Goal: Information Seeking & Learning: Learn about a topic

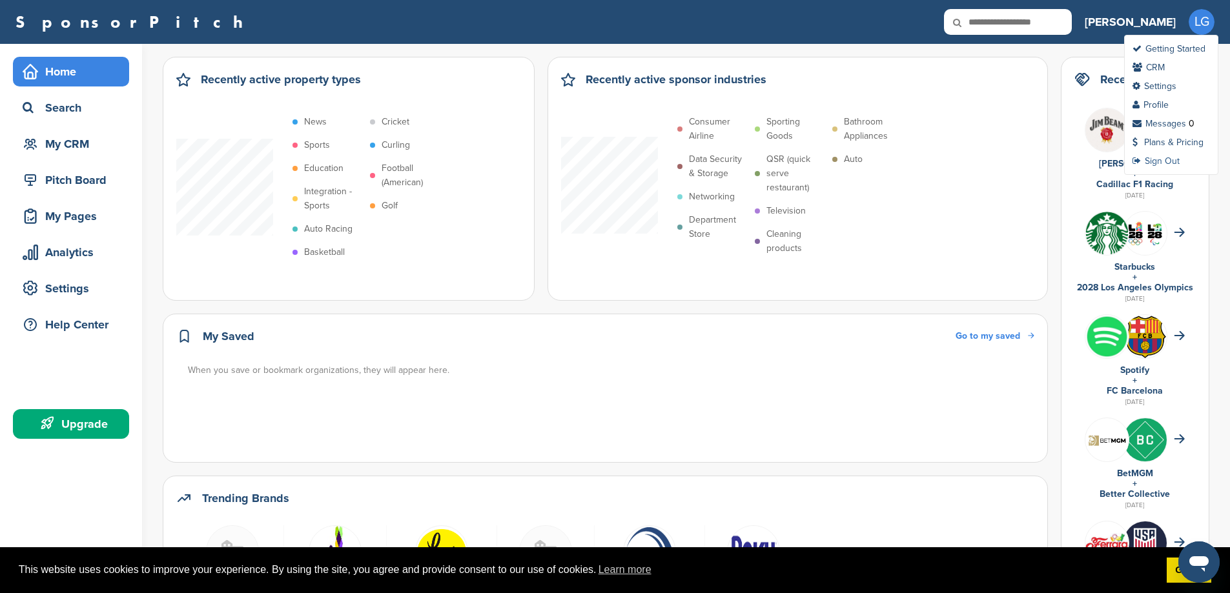
click at [1159, 163] on link "Sign Out" at bounding box center [1156, 161] width 47 height 11
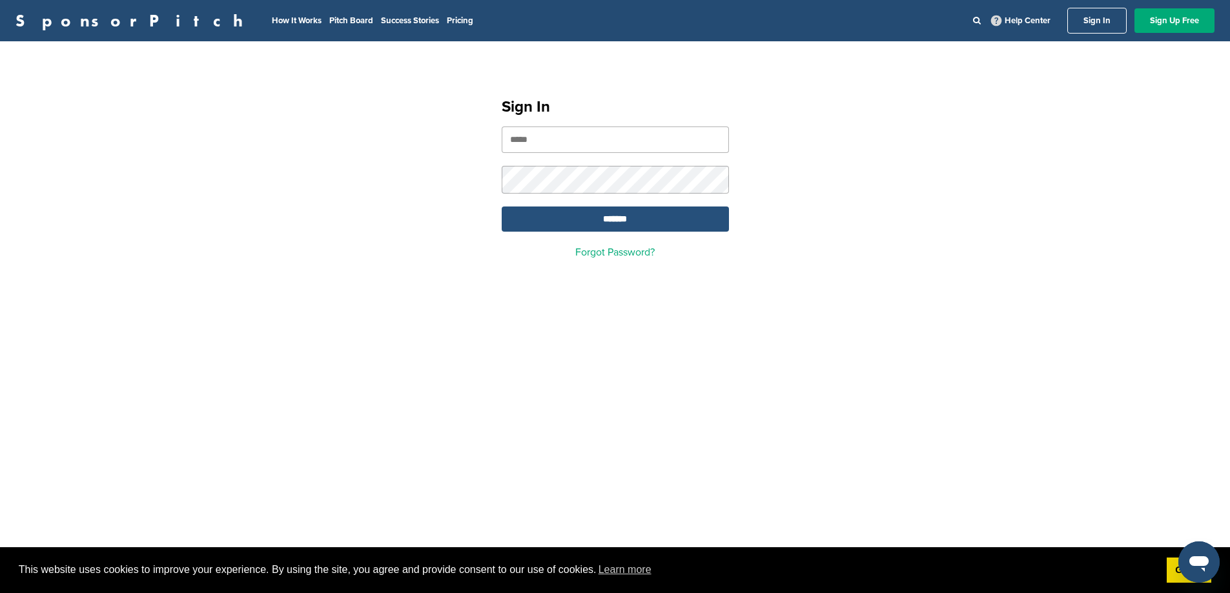
type input "**********"
click at [611, 220] on input "*******" at bounding box center [615, 219] width 227 height 25
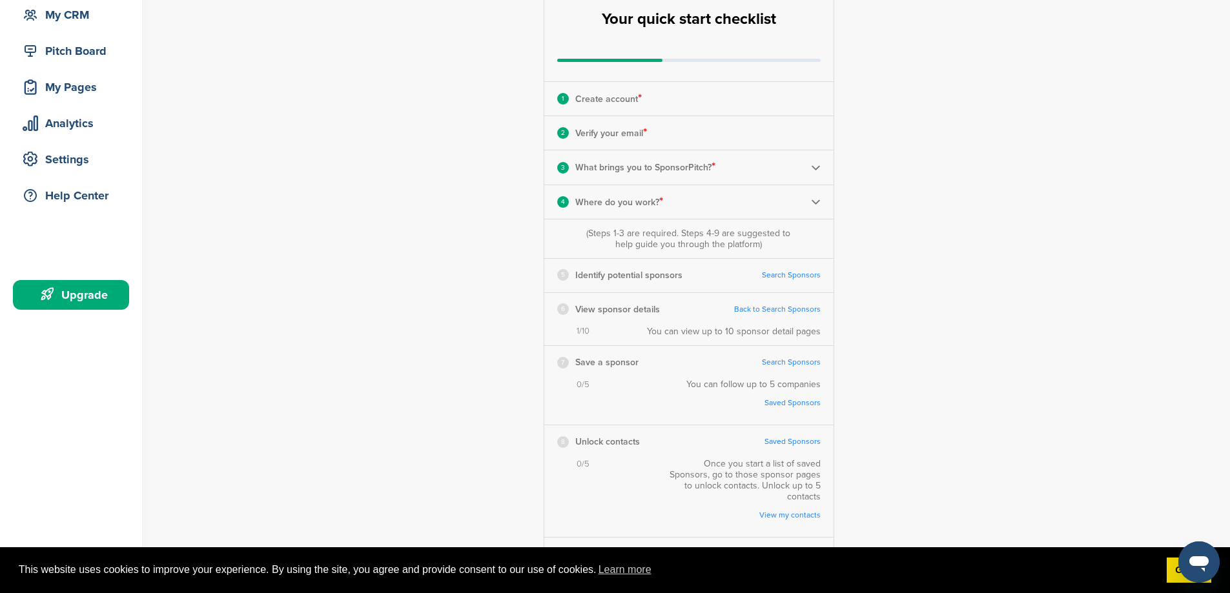
scroll to position [138, 0]
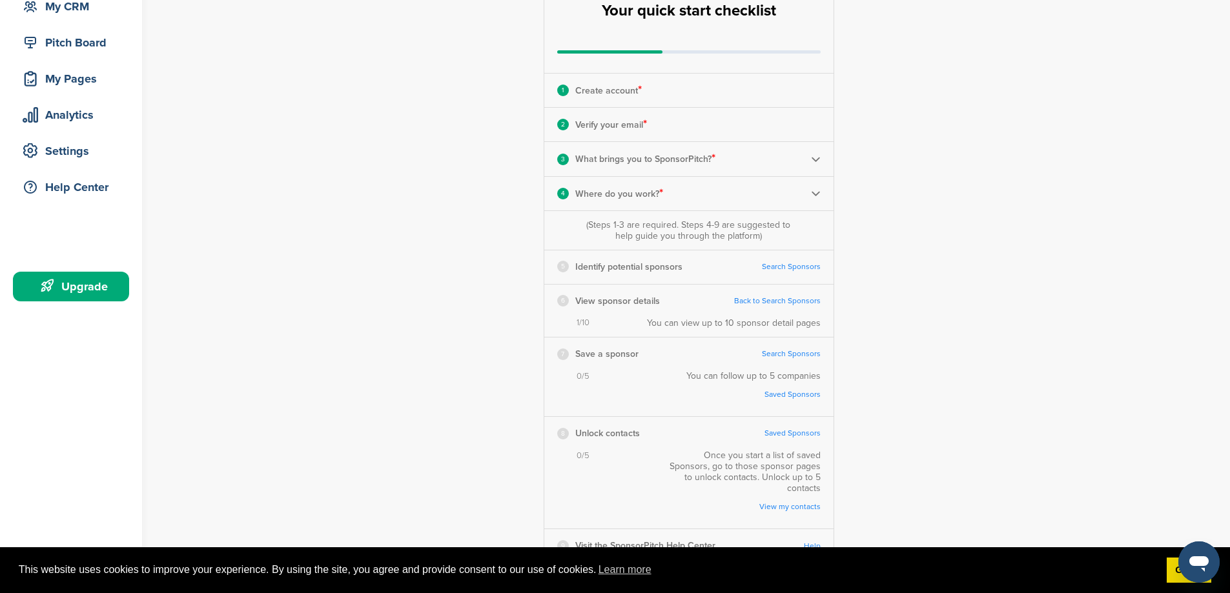
click at [791, 267] on link "Search Sponsors" at bounding box center [791, 267] width 59 height 10
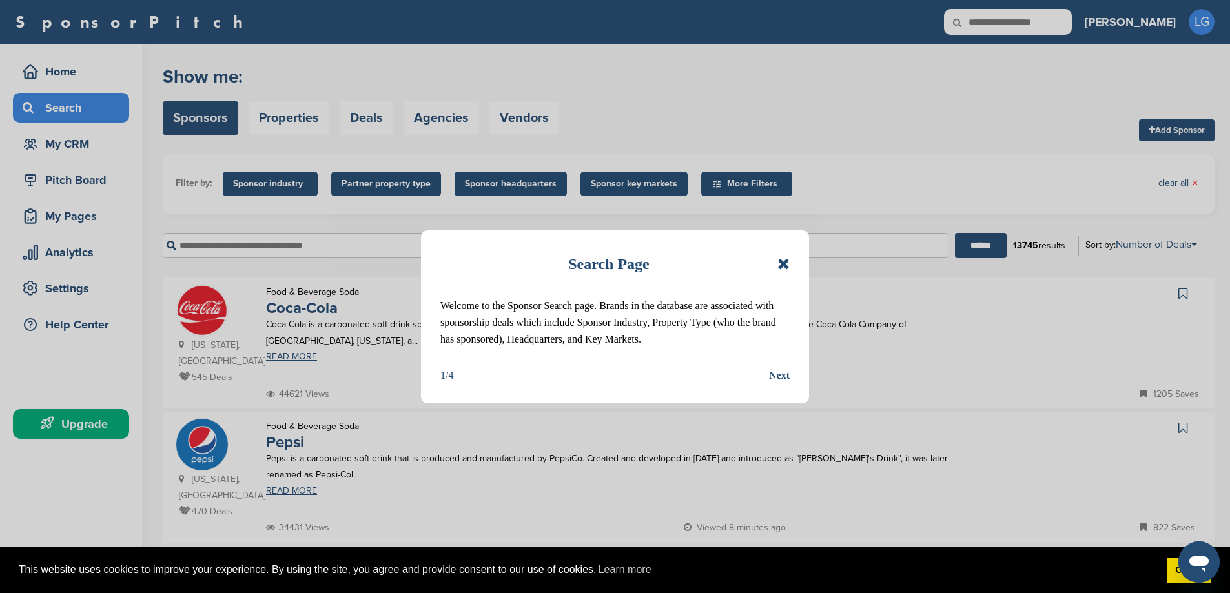
click at [771, 384] on div "Next" at bounding box center [779, 375] width 21 height 17
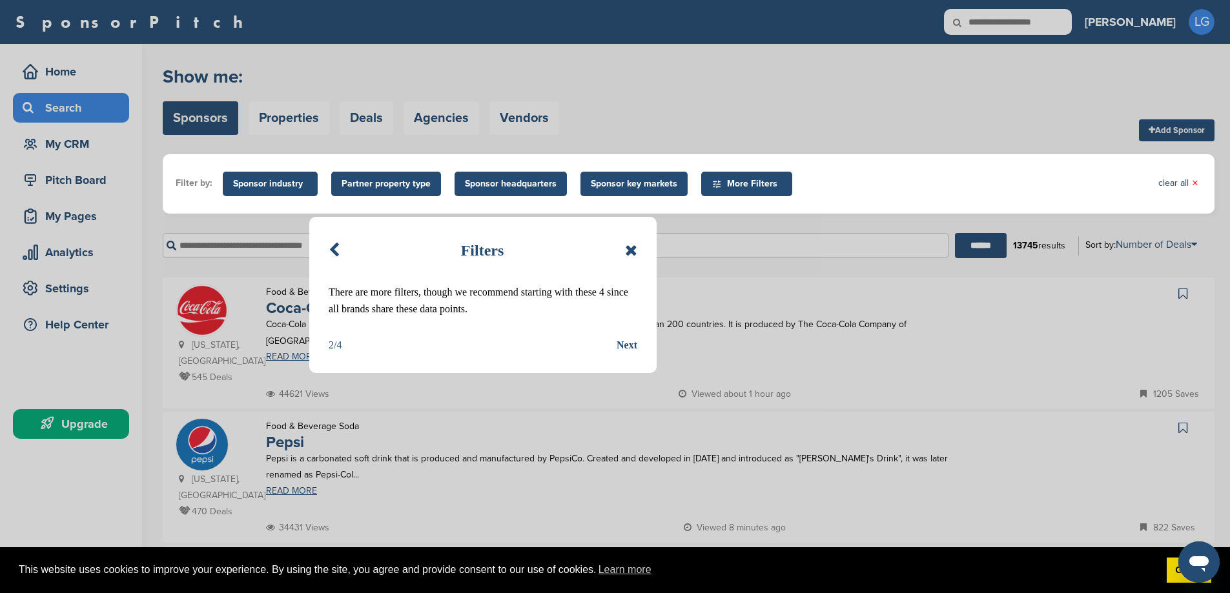
click at [632, 342] on div "Next" at bounding box center [627, 345] width 21 height 17
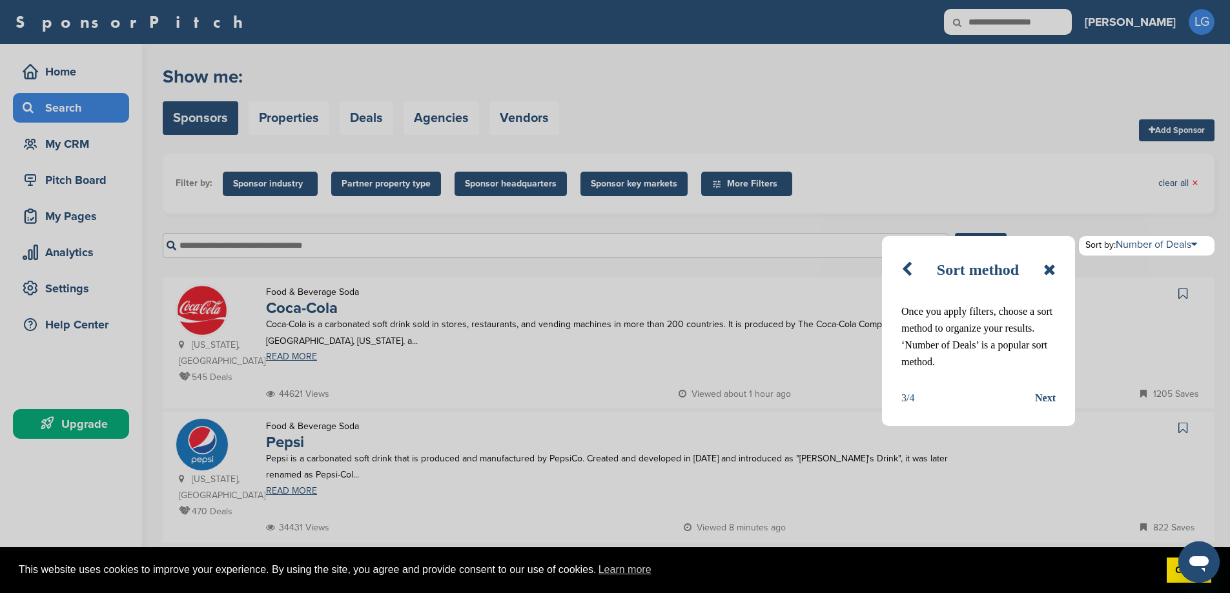
click at [1050, 395] on div "Next" at bounding box center [1045, 398] width 21 height 17
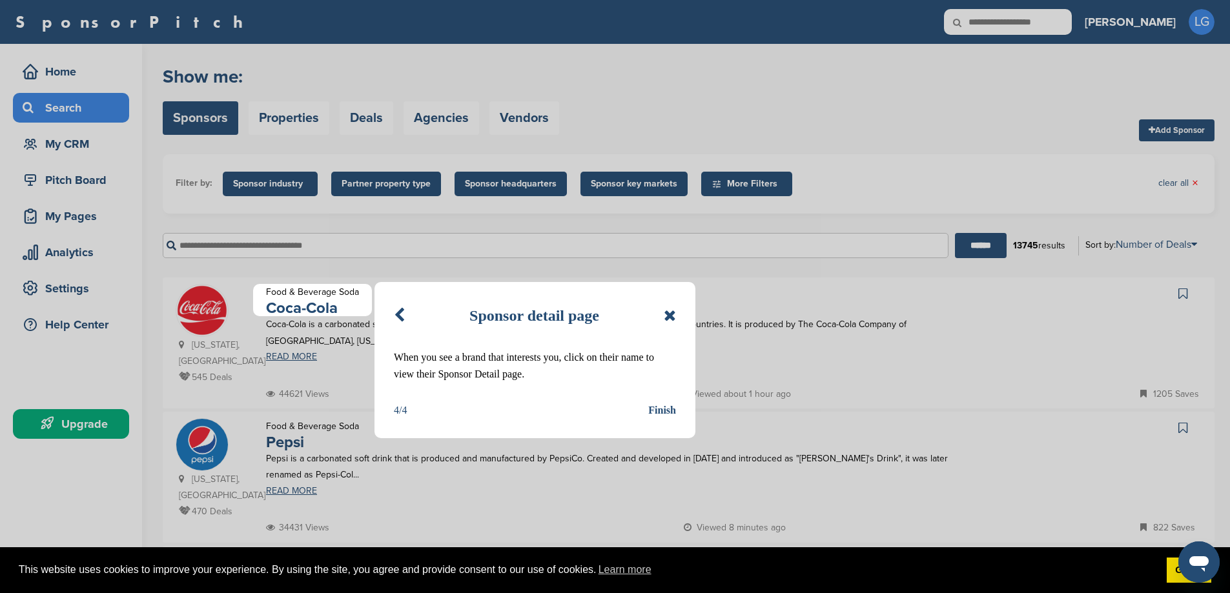
click at [674, 316] on icon at bounding box center [670, 315] width 12 height 15
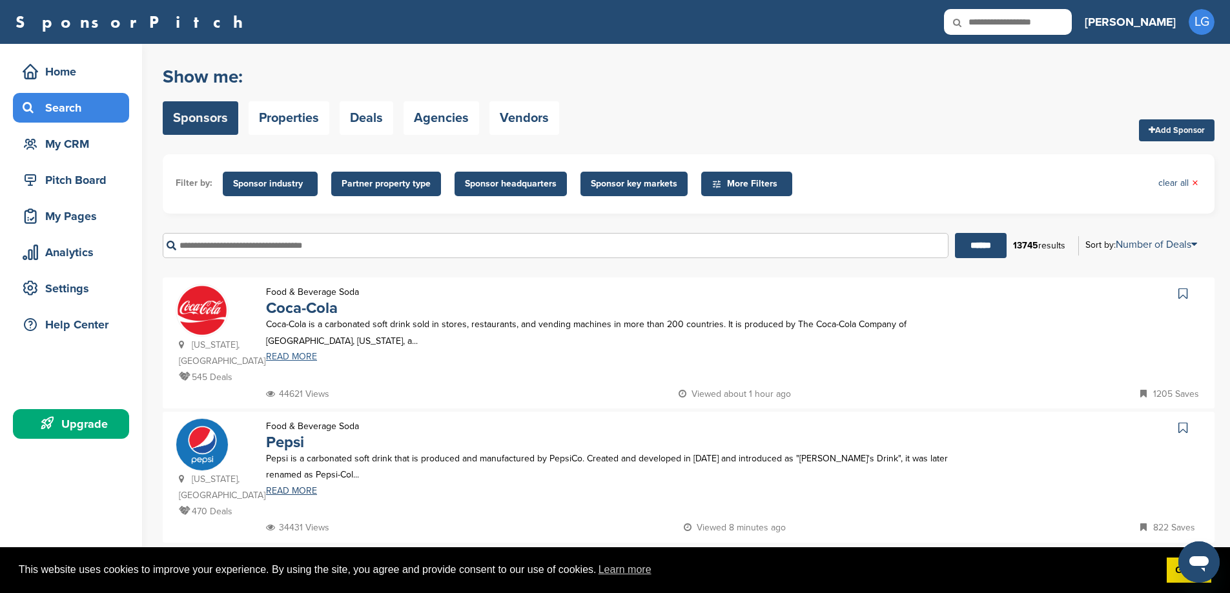
click at [300, 358] on link "READ MORE" at bounding box center [609, 357] width 686 height 9
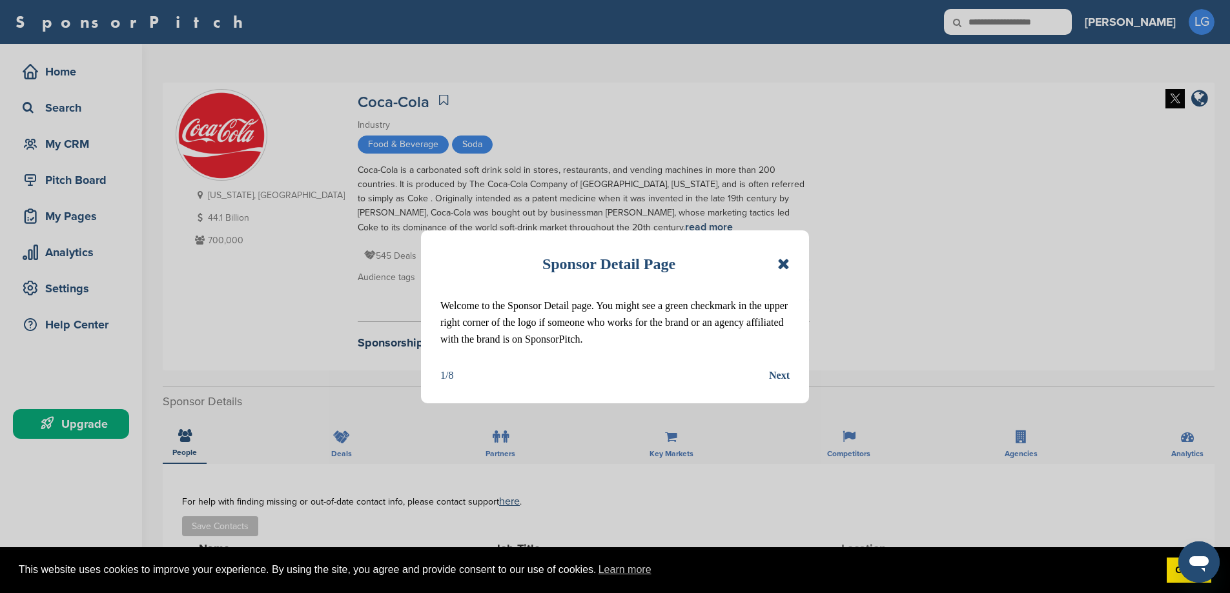
click at [779, 269] on icon at bounding box center [784, 263] width 12 height 15
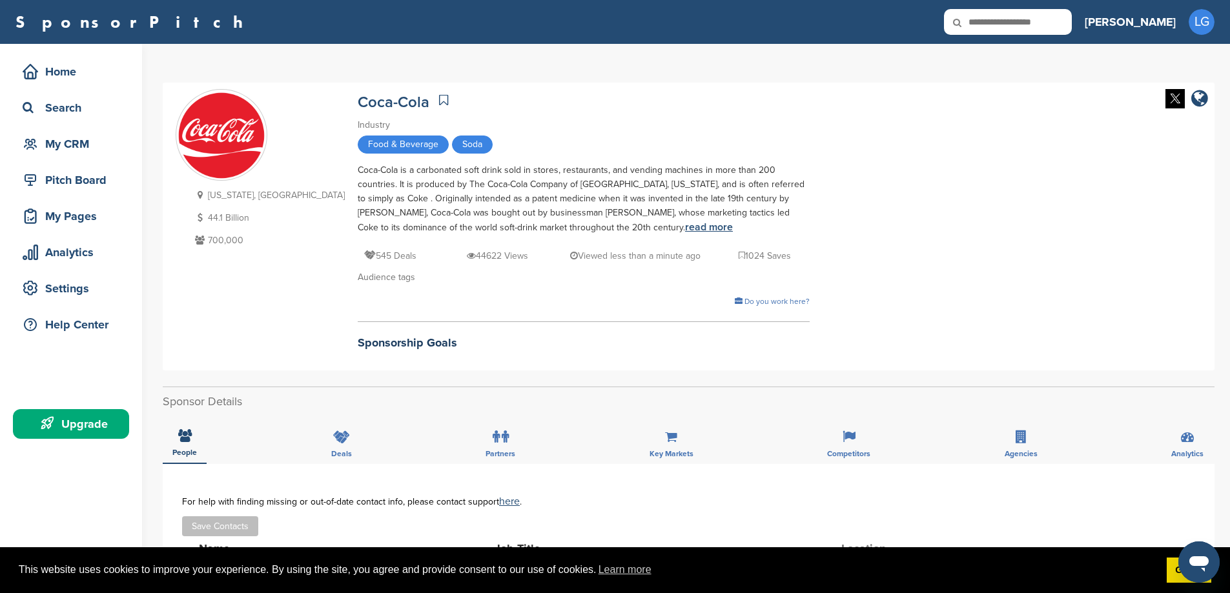
click at [685, 226] on link "read more" at bounding box center [709, 227] width 48 height 13
click at [497, 438] on icon at bounding box center [496, 437] width 7 height 13
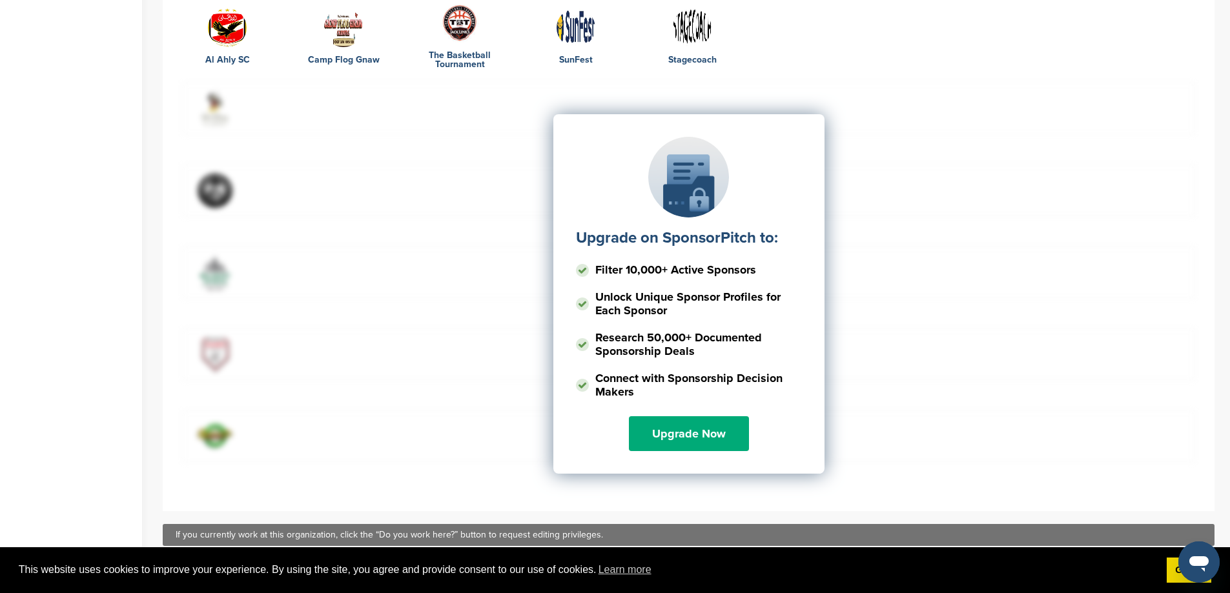
scroll to position [675, 0]
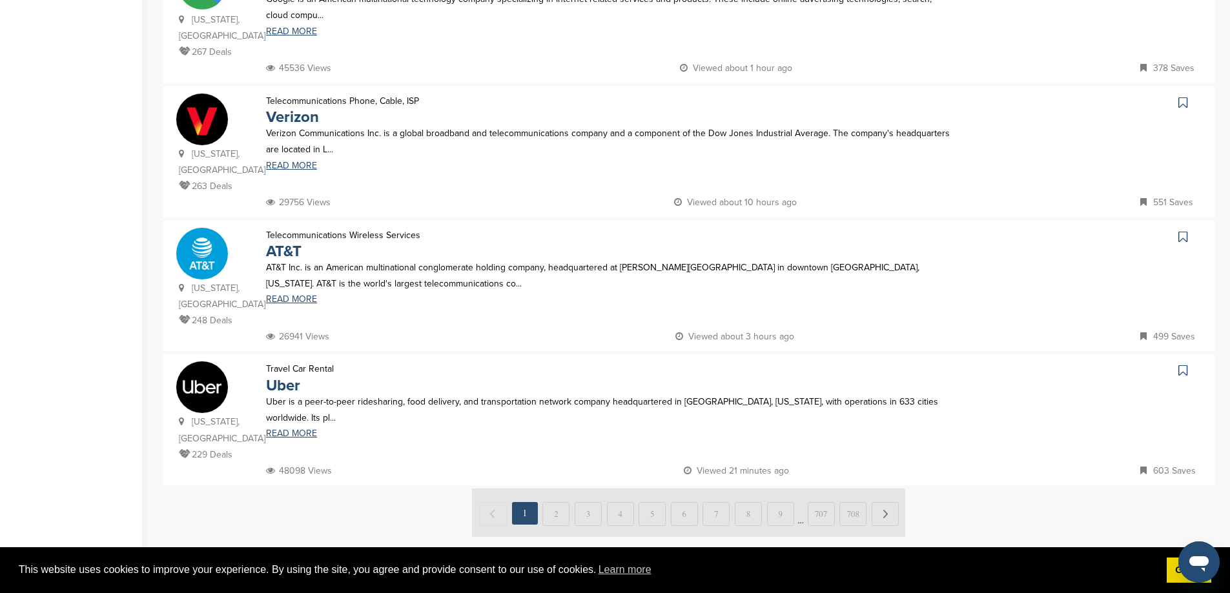
scroll to position [1135, 0]
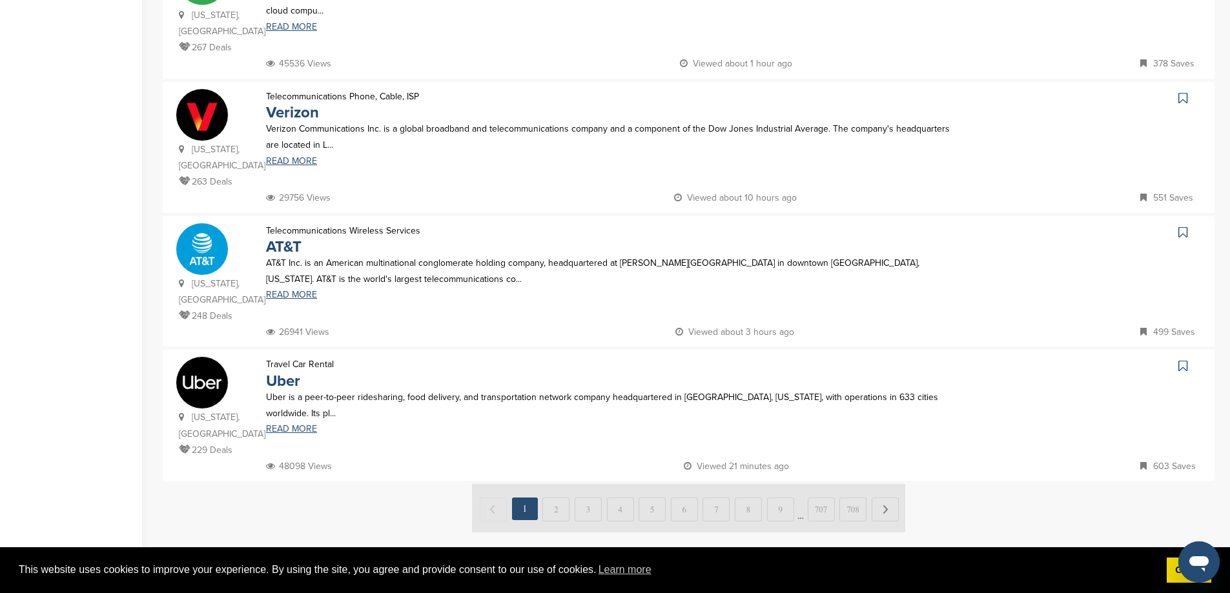
click at [557, 484] on img at bounding box center [688, 508] width 433 height 48
click at [559, 484] on img at bounding box center [688, 508] width 433 height 48
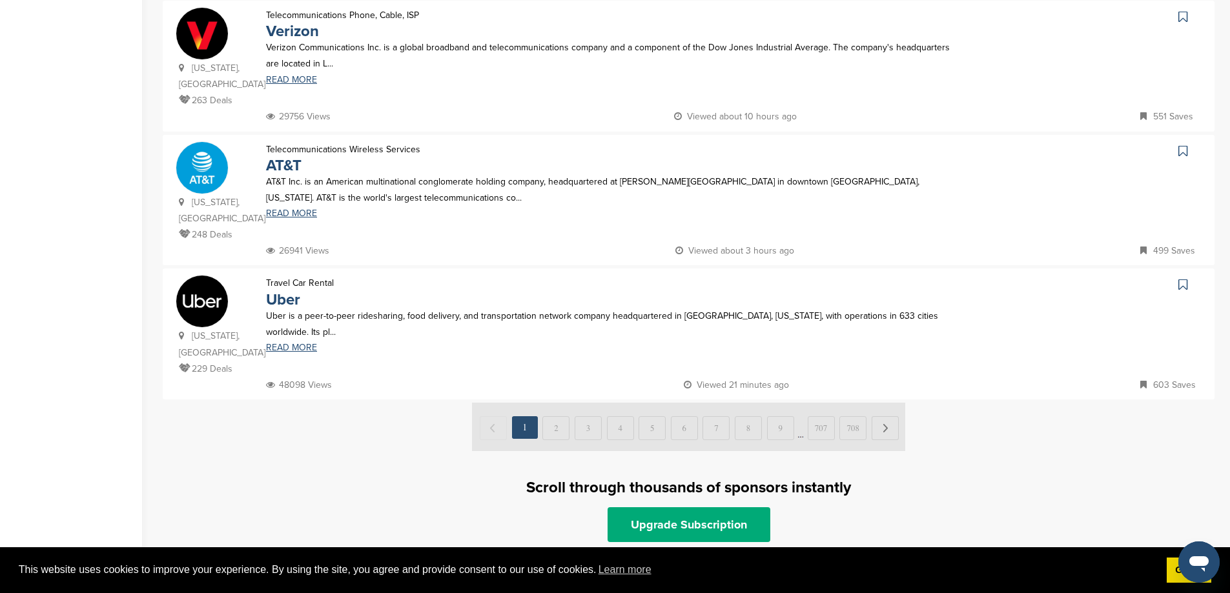
scroll to position [1260, 0]
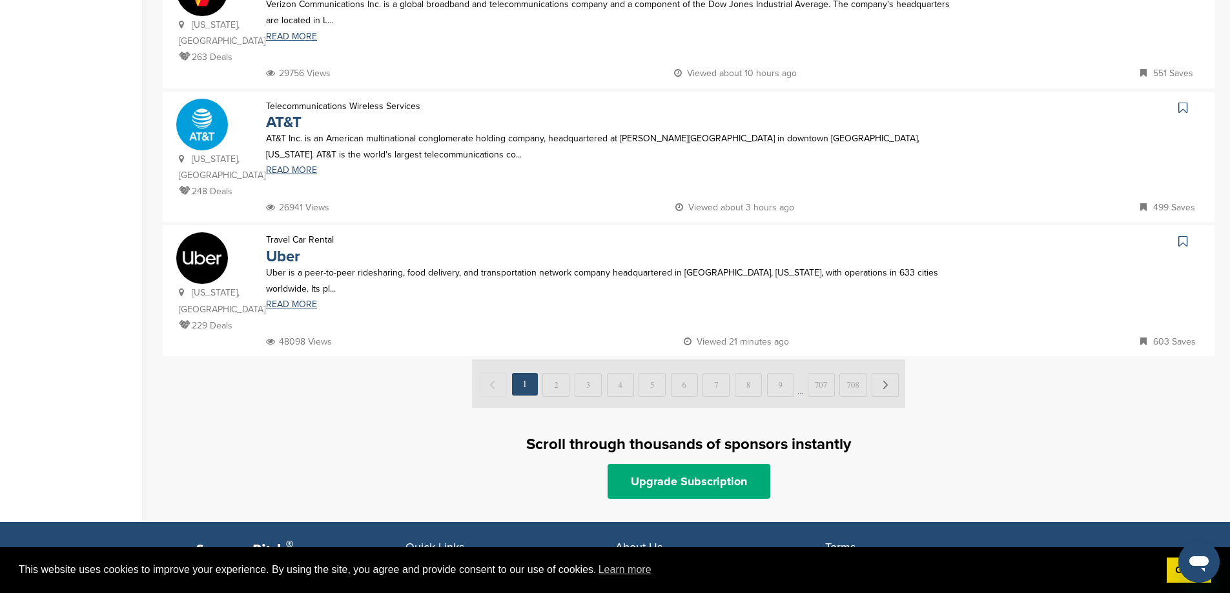
click at [883, 360] on img at bounding box center [688, 384] width 433 height 48
